Goal: Find specific page/section: Find specific page/section

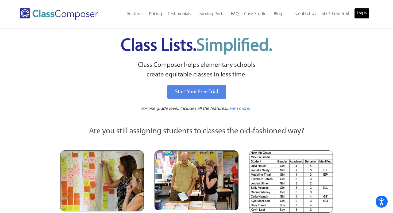
click at [362, 13] on link "Log In" at bounding box center [362, 13] width 15 height 11
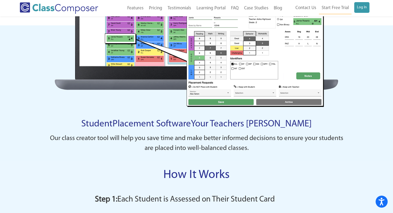
scroll to position [357, 0]
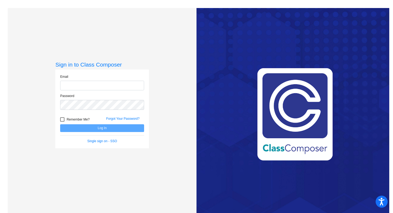
type input "jpaukovitch@hershey.k12.pa.us"
click at [103, 128] on button "Log In" at bounding box center [102, 128] width 84 height 8
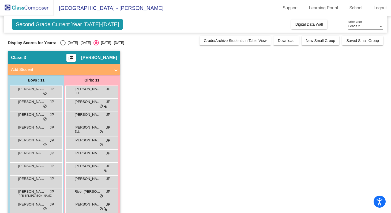
click at [63, 44] on div "Select an option" at bounding box center [62, 42] width 5 height 5
click at [63, 46] on input "2024 - 2025" at bounding box center [63, 46] width 0 height 0
radio input "true"
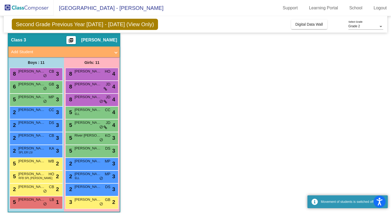
scroll to position [22, 0]
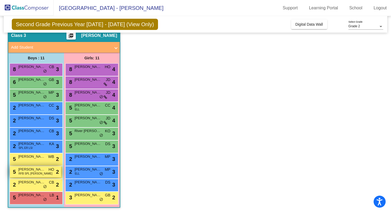
click at [30, 171] on span "Stuart Paz Reys" at bounding box center [31, 169] width 27 height 5
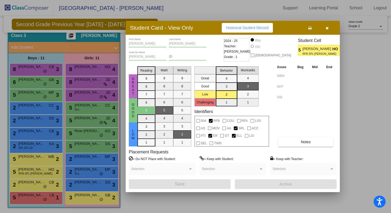
click at [30, 202] on div at bounding box center [195, 106] width 391 height 213
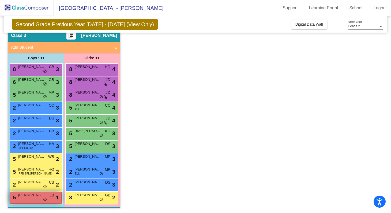
click at [33, 196] on span "Matthew Zaklama" at bounding box center [31, 195] width 27 height 5
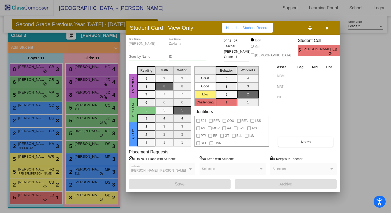
click at [35, 185] on div at bounding box center [195, 106] width 391 height 213
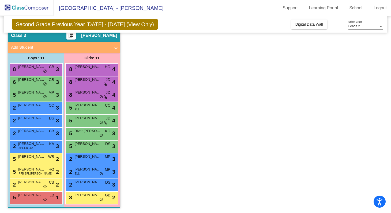
click at [35, 185] on span "Sushan Dangal" at bounding box center [31, 182] width 27 height 5
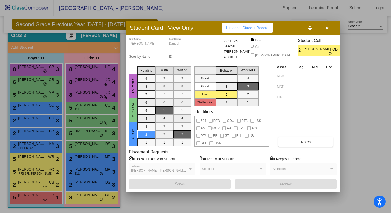
click at [27, 70] on div at bounding box center [195, 106] width 391 height 213
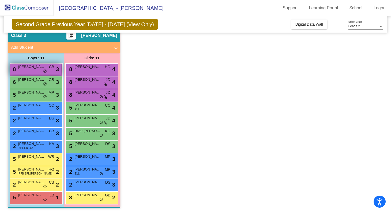
click at [38, 69] on span "Charles Wehler" at bounding box center [31, 66] width 27 height 5
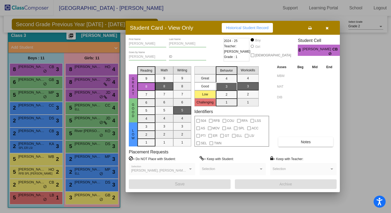
click at [38, 81] on div at bounding box center [195, 106] width 391 height 213
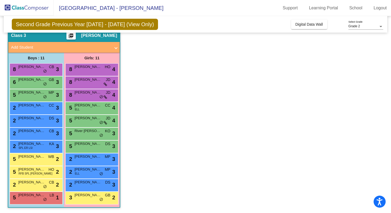
click at [38, 81] on span "Dean Royo" at bounding box center [31, 79] width 27 height 5
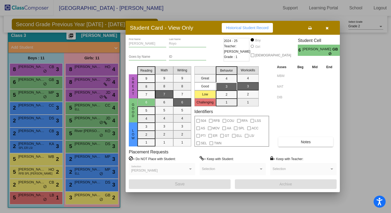
click at [37, 97] on div at bounding box center [195, 106] width 391 height 213
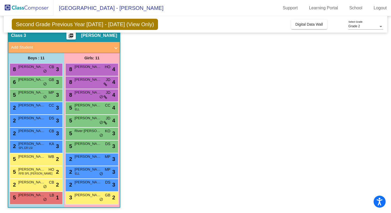
click at [37, 97] on div "5 Brenden Wetherbee MP lock do_not_disturb_alt 3" at bounding box center [35, 94] width 51 height 11
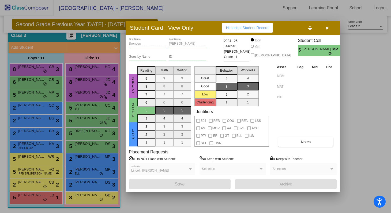
click at [35, 110] on div at bounding box center [195, 106] width 391 height 213
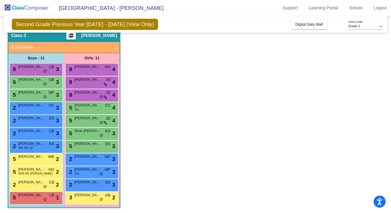
click at [35, 110] on div "2 Maverick Rhoads CC lock do_not_disturb_alt 3" at bounding box center [35, 107] width 51 height 11
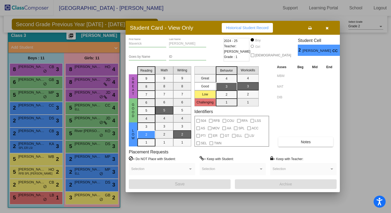
click at [33, 96] on div at bounding box center [195, 106] width 391 height 213
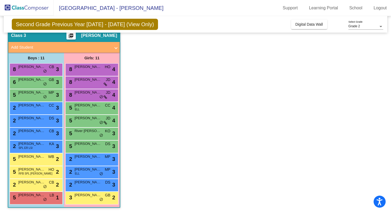
click at [33, 96] on div "5 Brenden Wetherbee MP lock do_not_disturb_alt 3" at bounding box center [35, 94] width 51 height 11
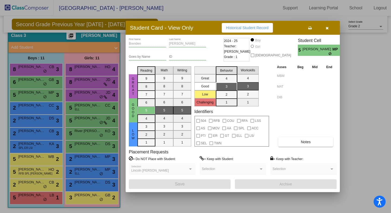
click at [85, 125] on div at bounding box center [195, 106] width 391 height 213
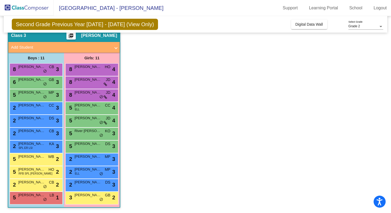
click at [85, 125] on div "5 Anderson Deringer JD lock do_not_disturb_alt 4" at bounding box center [91, 120] width 51 height 11
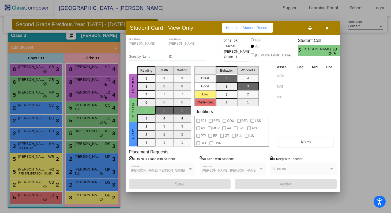
scroll to position [0, 0]
click at [88, 198] on div at bounding box center [195, 106] width 391 height 213
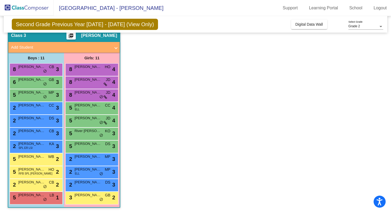
click at [88, 198] on div "3 Cecelia Taylor GB lock do_not_disturb_alt 2" at bounding box center [91, 197] width 51 height 11
